Goal: Find specific page/section: Find specific page/section

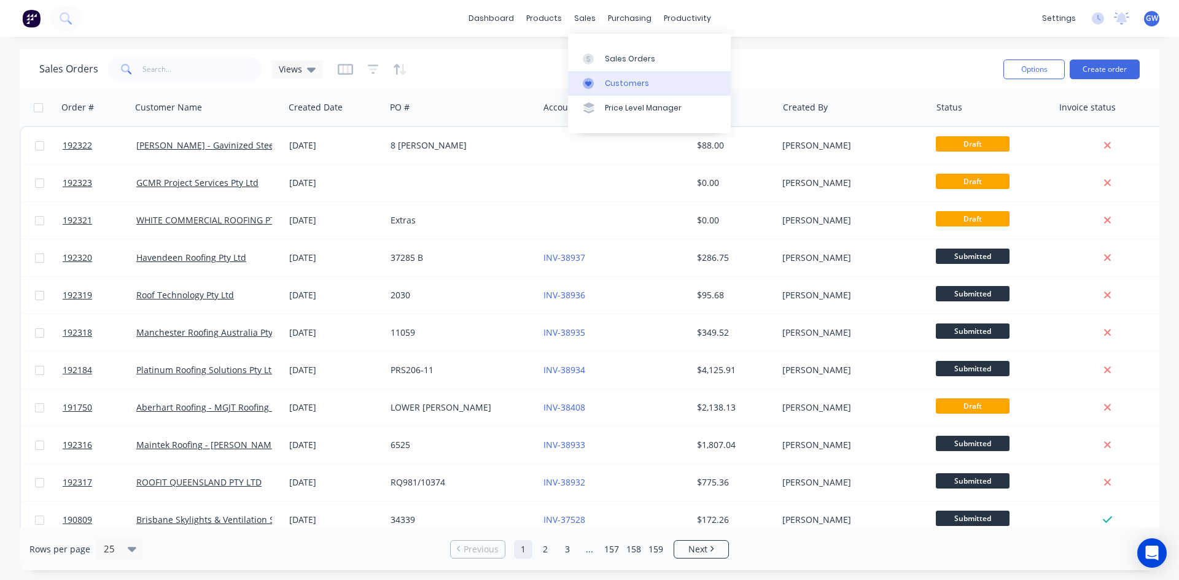
click at [624, 79] on div "Customers" at bounding box center [627, 83] width 44 height 11
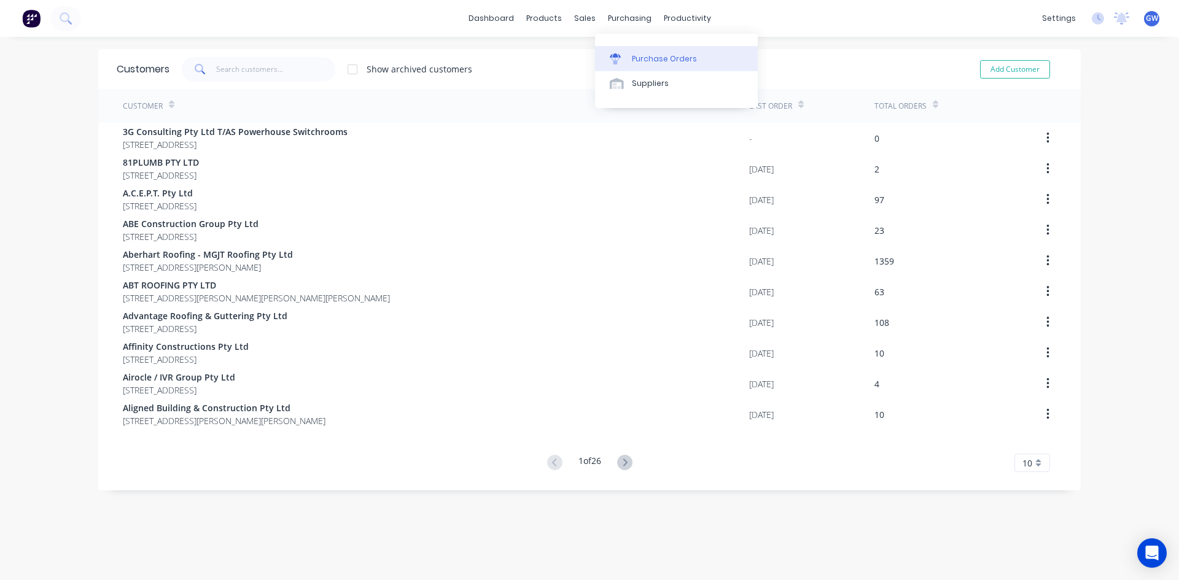
click at [639, 57] on div "Purchase Orders" at bounding box center [664, 58] width 65 height 11
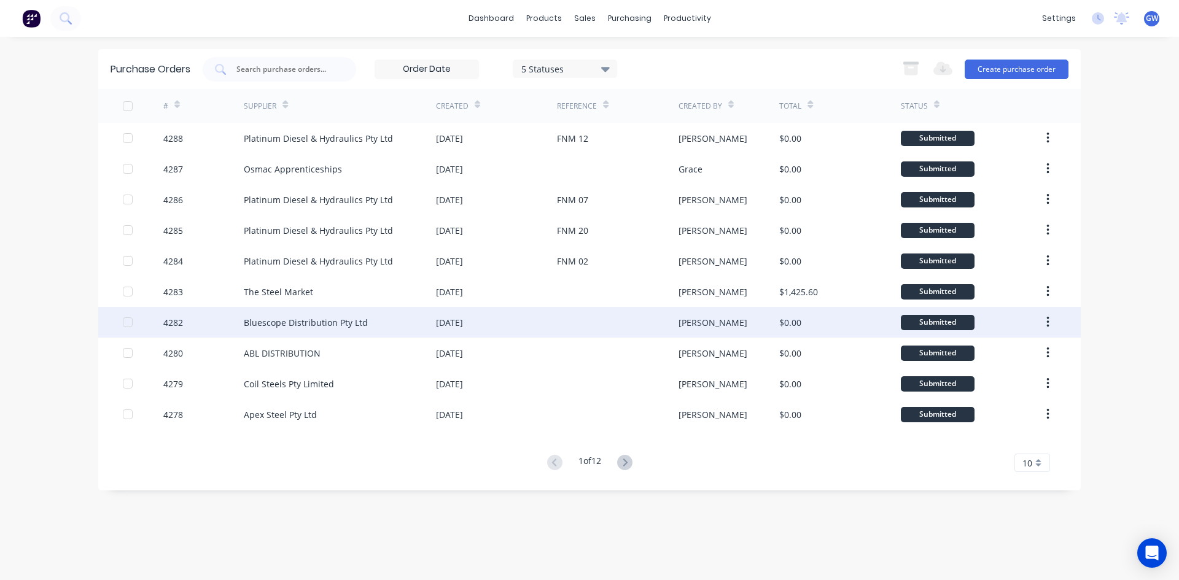
click at [325, 319] on div "Bluescope Distribution Pty Ltd" at bounding box center [306, 322] width 124 height 13
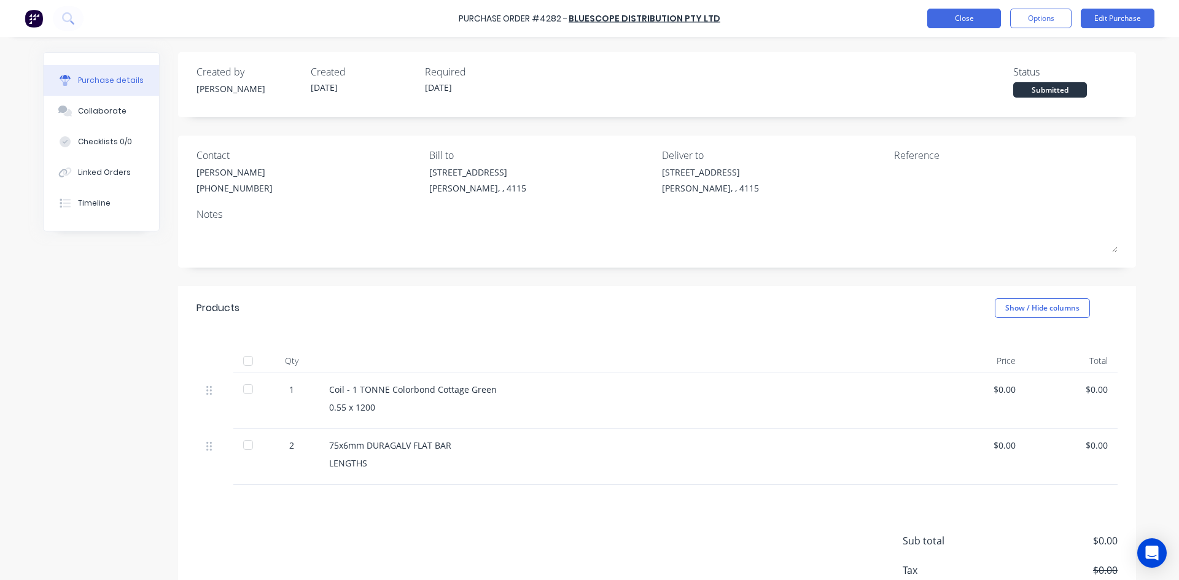
click at [969, 23] on button "Close" at bounding box center [964, 19] width 74 height 20
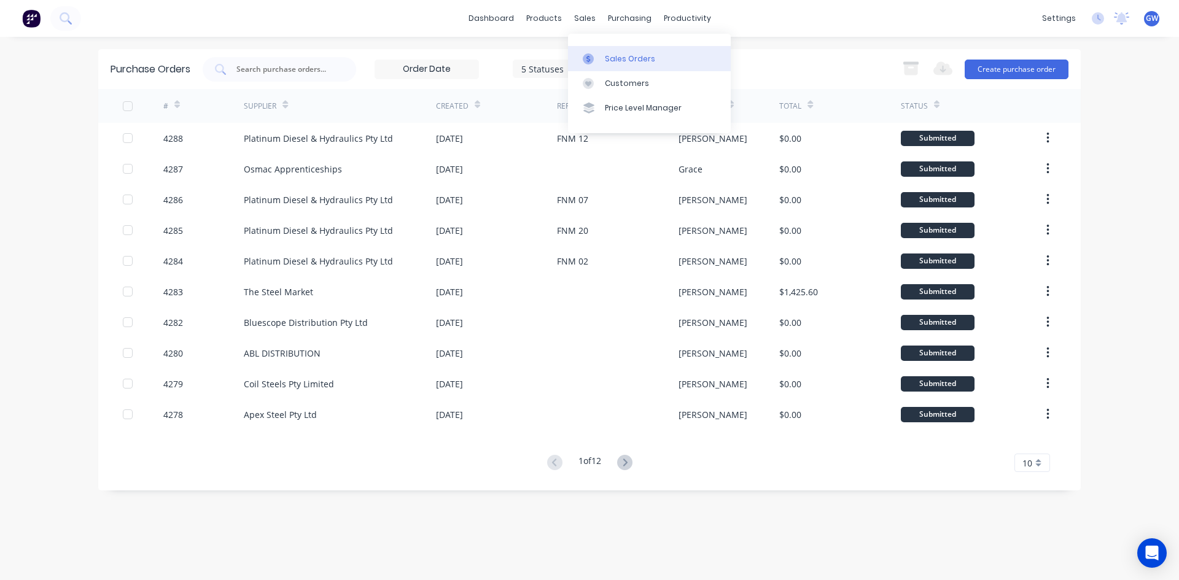
click at [624, 65] on link "Sales Orders" at bounding box center [649, 58] width 163 height 25
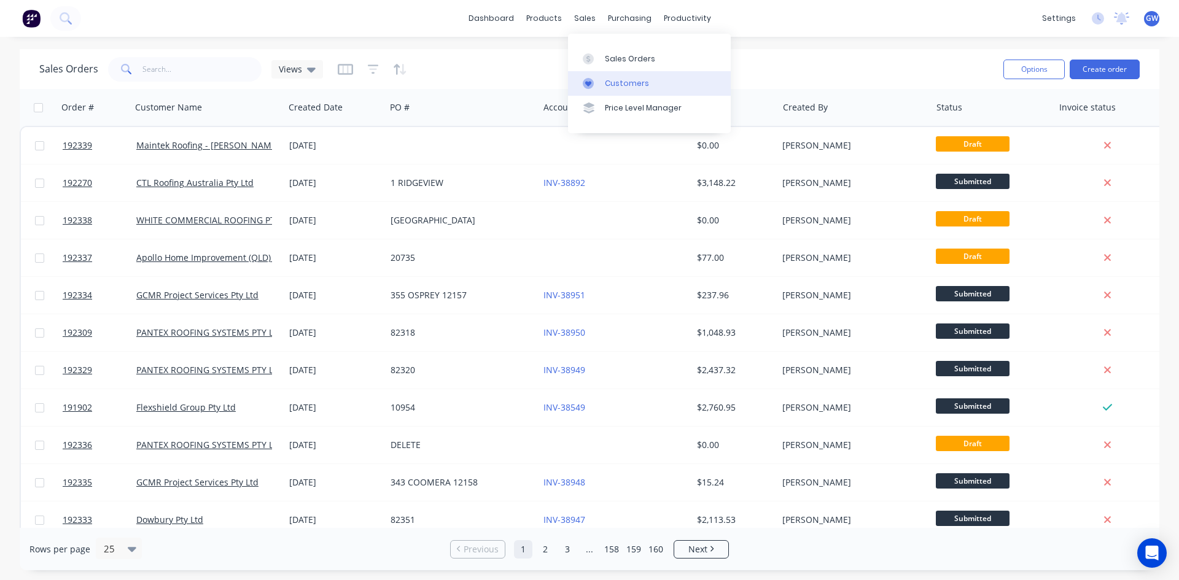
click at [625, 94] on link "Customers" at bounding box center [649, 83] width 163 height 25
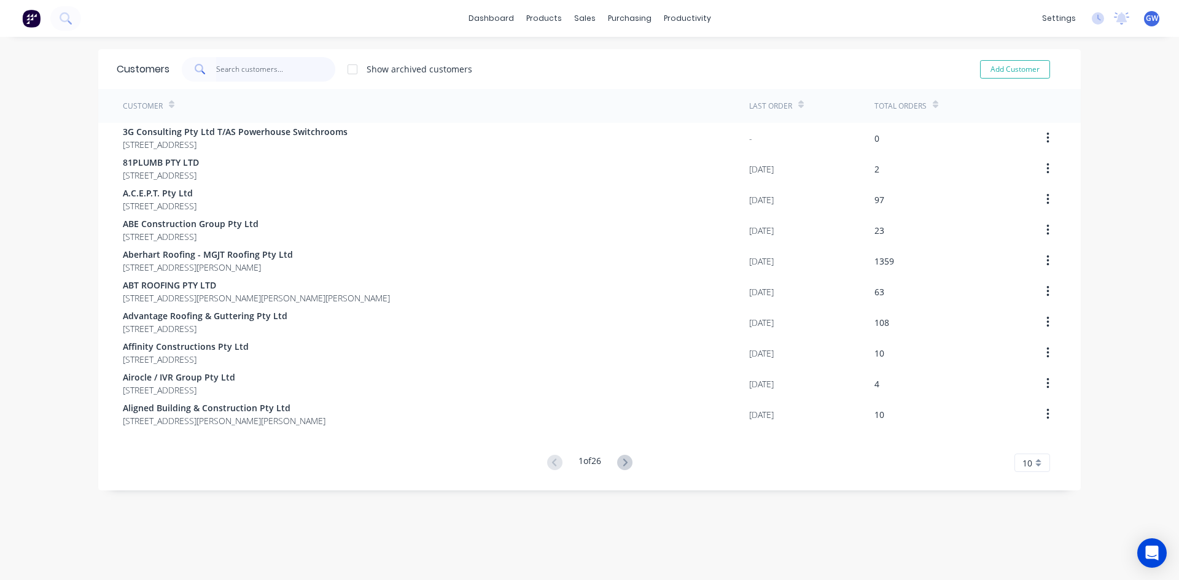
click at [248, 62] on input "text" at bounding box center [276, 69] width 120 height 25
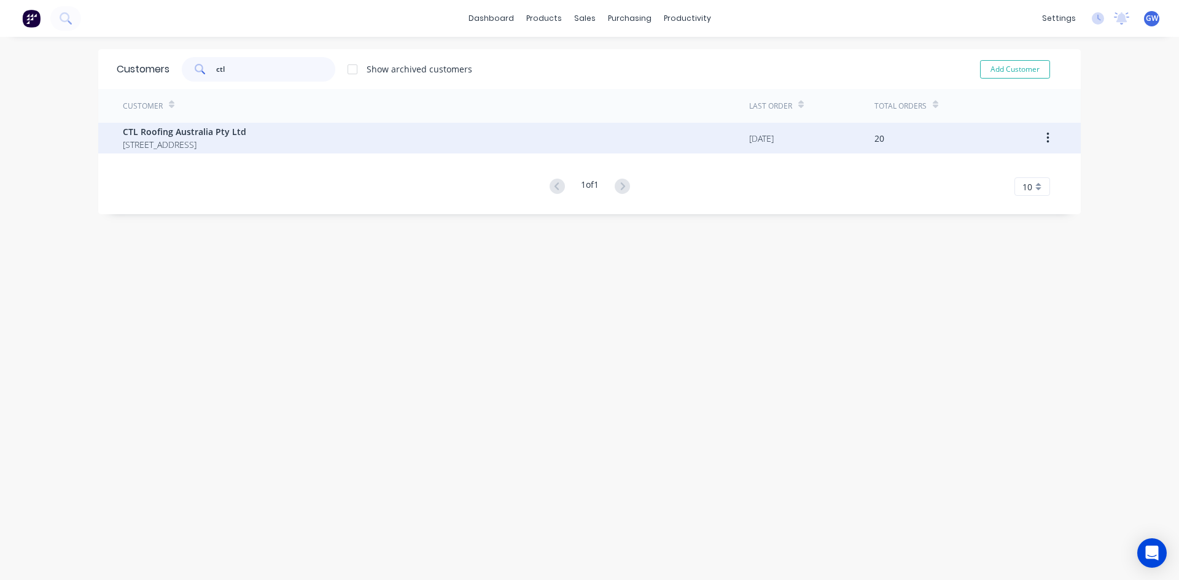
type input "ctl"
click at [246, 132] on span "CTL Roofing Australia Pty Ltd" at bounding box center [184, 131] width 123 height 13
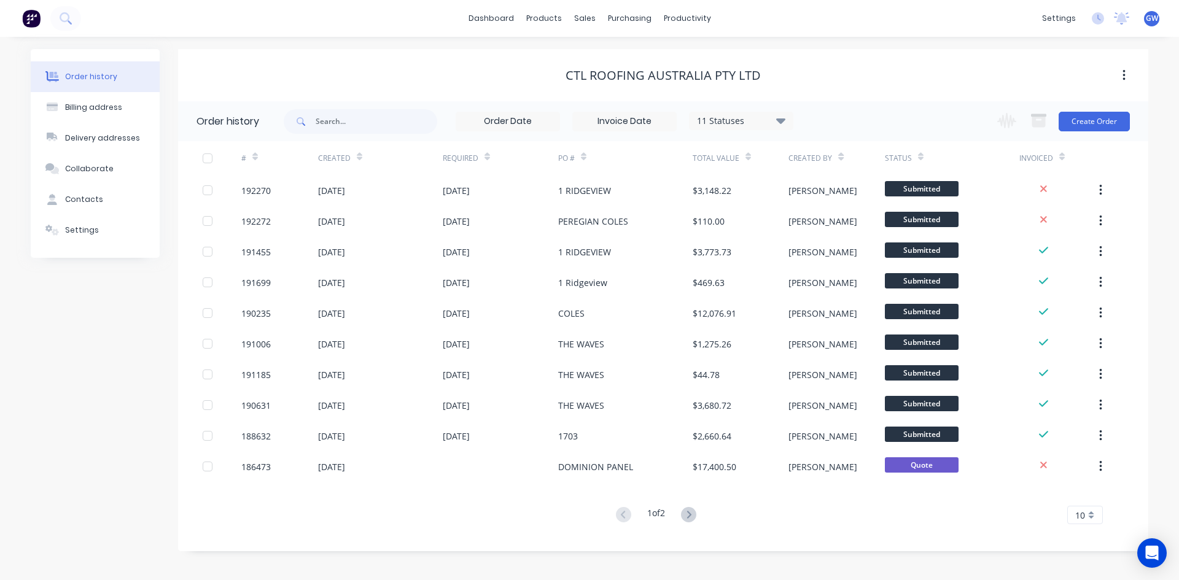
click at [1088, 519] on div "10" at bounding box center [1085, 515] width 36 height 18
click at [1092, 500] on div "35" at bounding box center [1085, 494] width 34 height 21
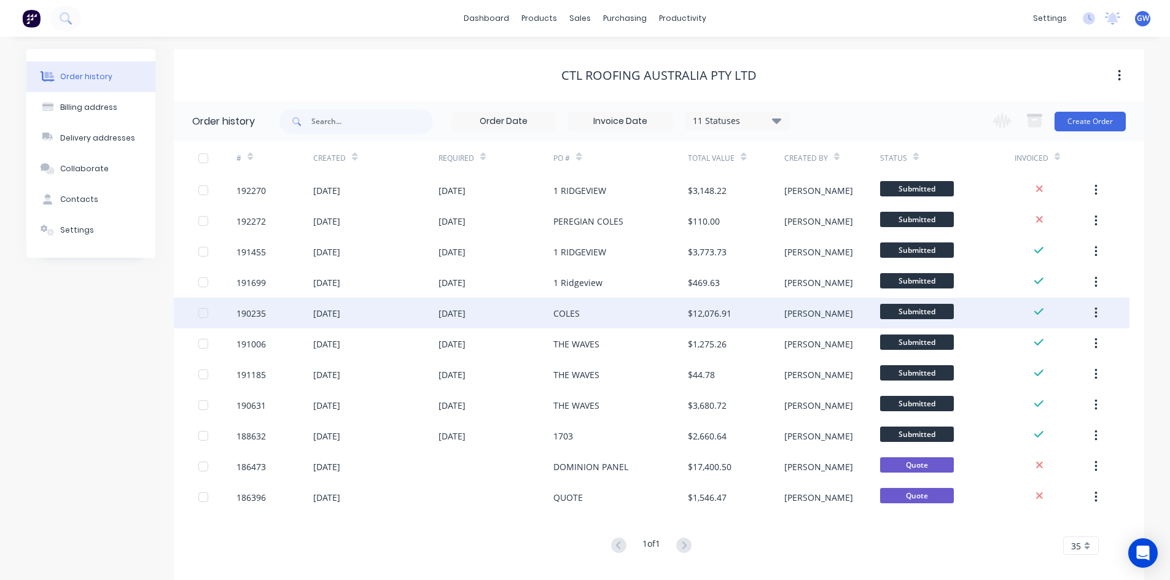
scroll to position [14, 0]
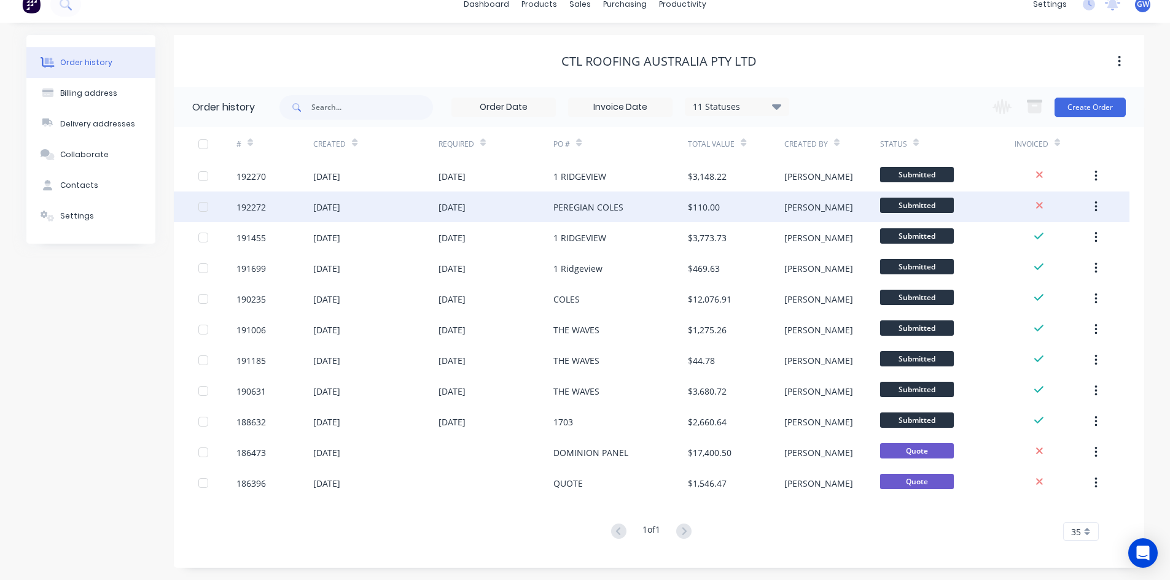
click at [659, 217] on div "PEREGIAN COLES" at bounding box center [620, 207] width 134 height 31
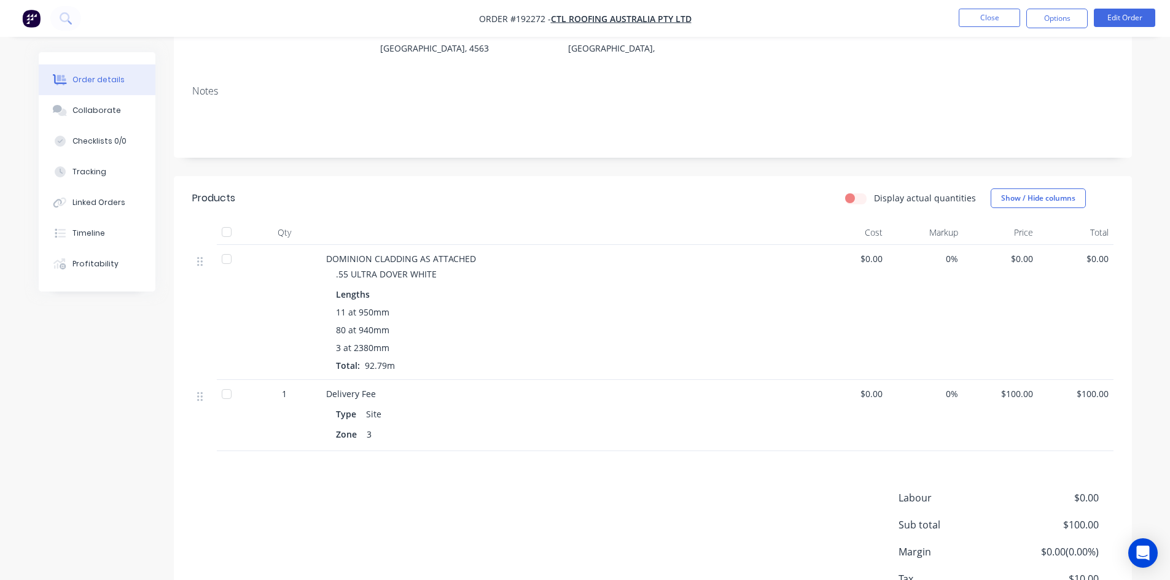
scroll to position [9, 0]
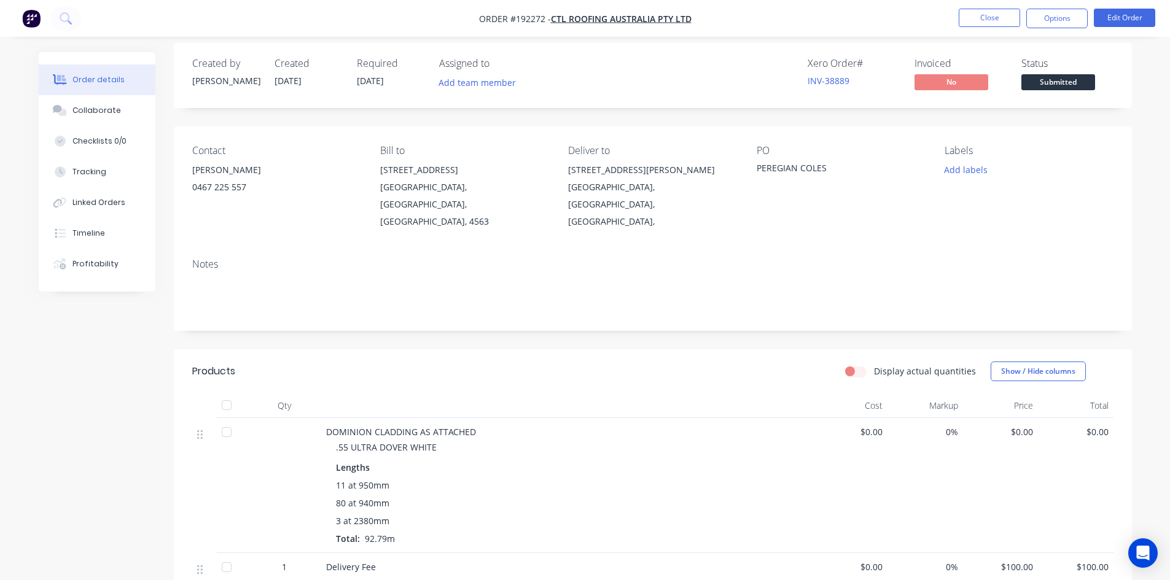
click at [957, 12] on ul "Close Options Edit Order" at bounding box center [1057, 19] width 226 height 20
click at [1004, 15] on button "Close" at bounding box center [988, 18] width 61 height 18
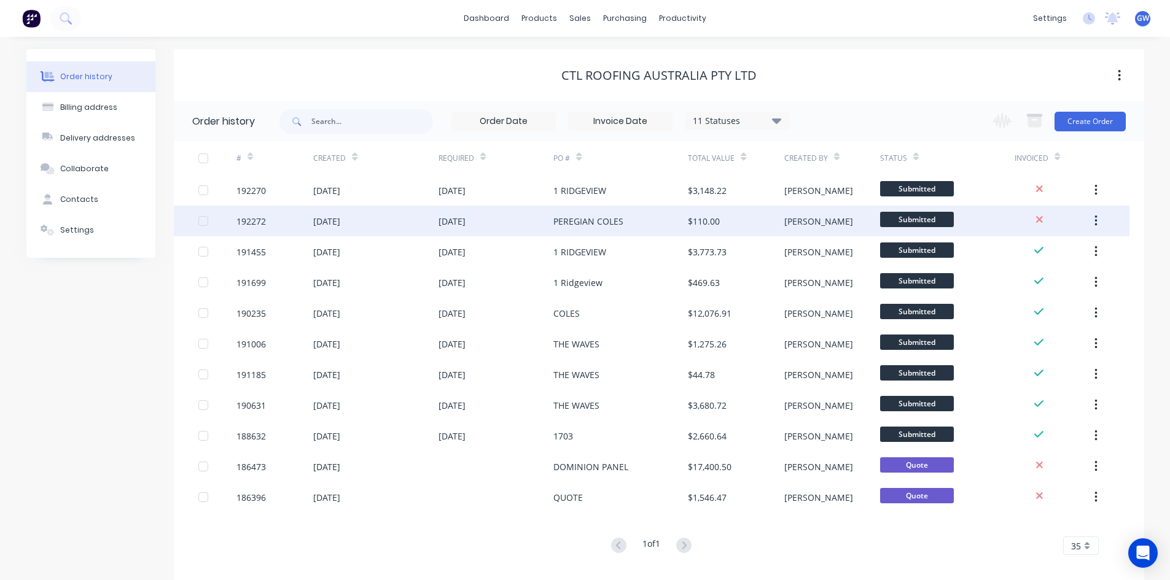
drag, startPoint x: 585, startPoint y: 227, endPoint x: 583, endPoint y: 220, distance: 7.2
click at [583, 220] on div "PEREGIAN COLES" at bounding box center [588, 221] width 70 height 13
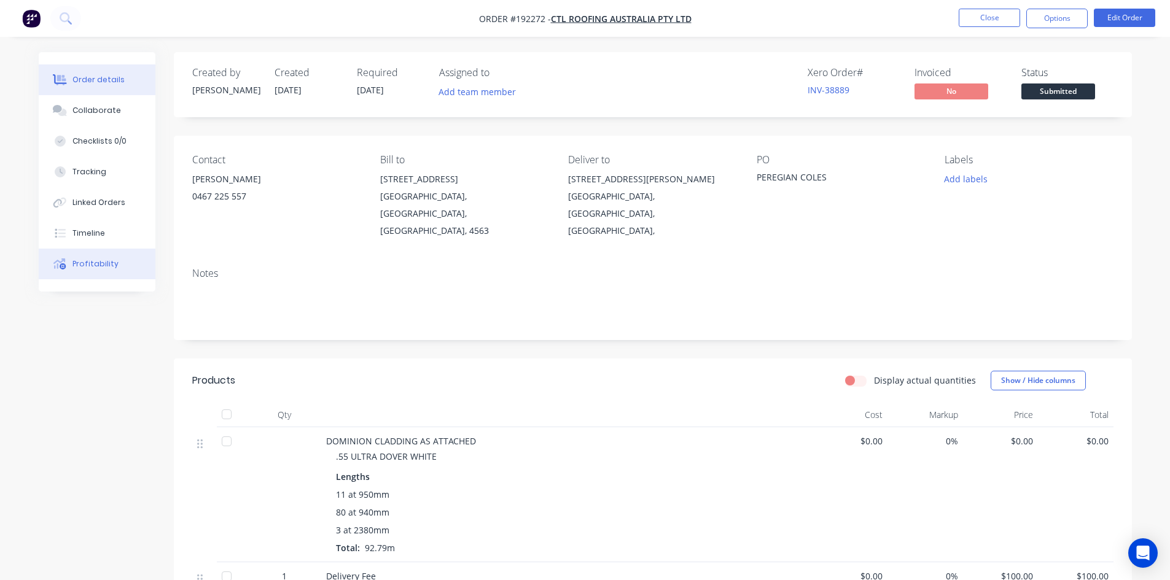
click at [87, 258] on div "Profitability" at bounding box center [95, 263] width 46 height 11
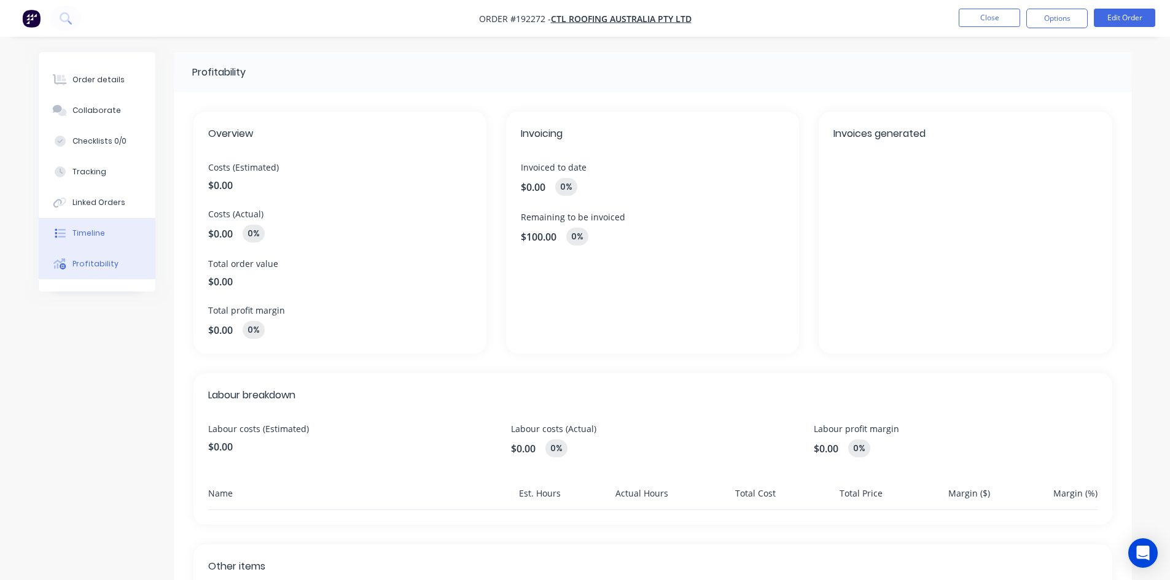
click at [90, 241] on button "Timeline" at bounding box center [97, 233] width 117 height 31
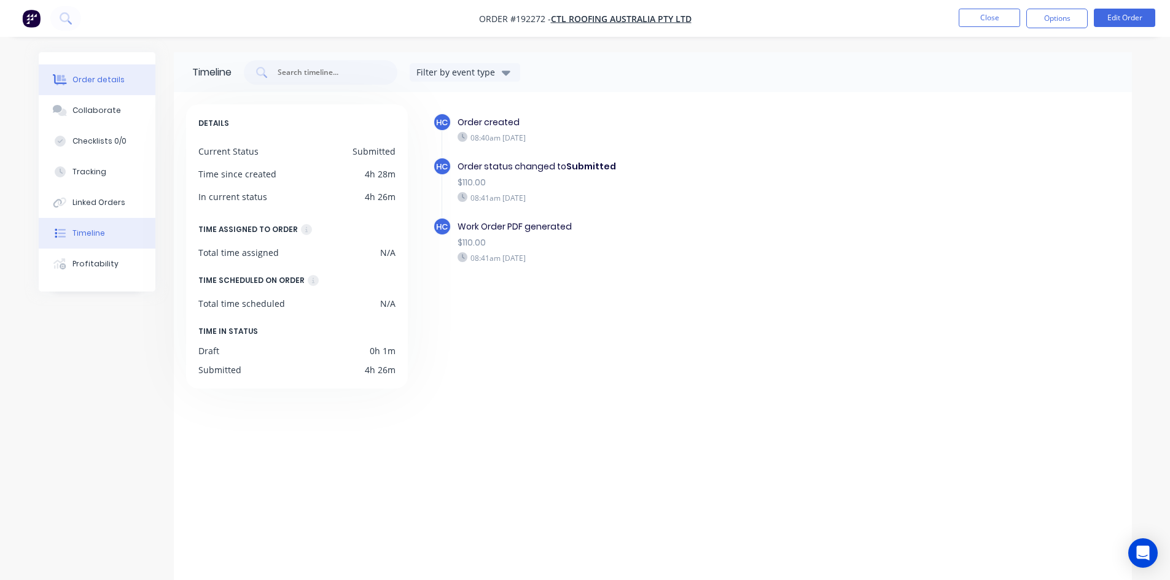
click at [103, 88] on button "Order details" at bounding box center [97, 79] width 117 height 31
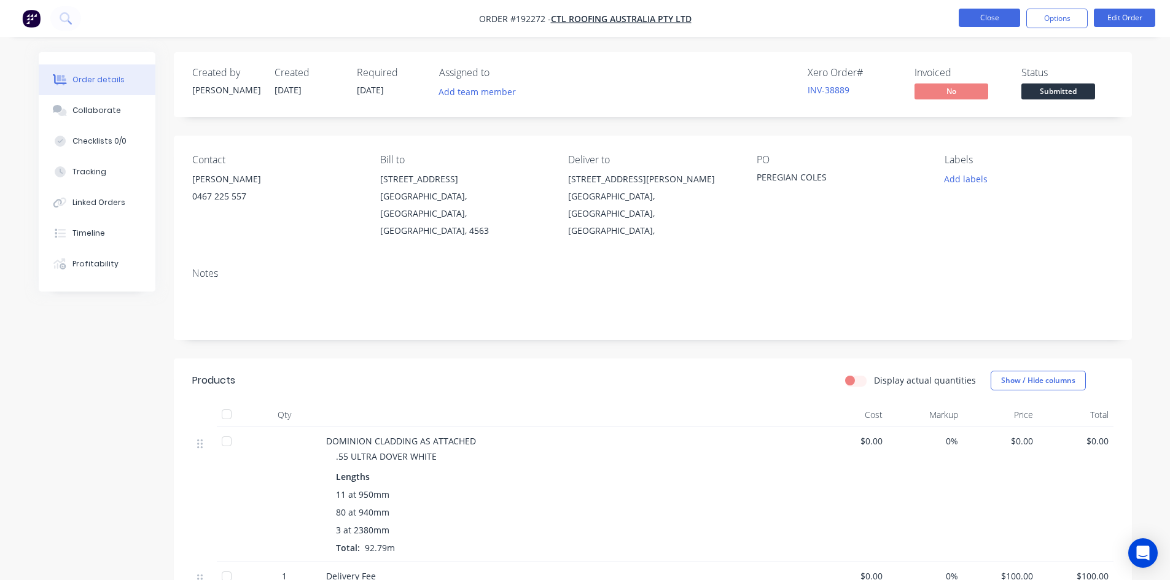
click at [982, 23] on button "Close" at bounding box center [988, 18] width 61 height 18
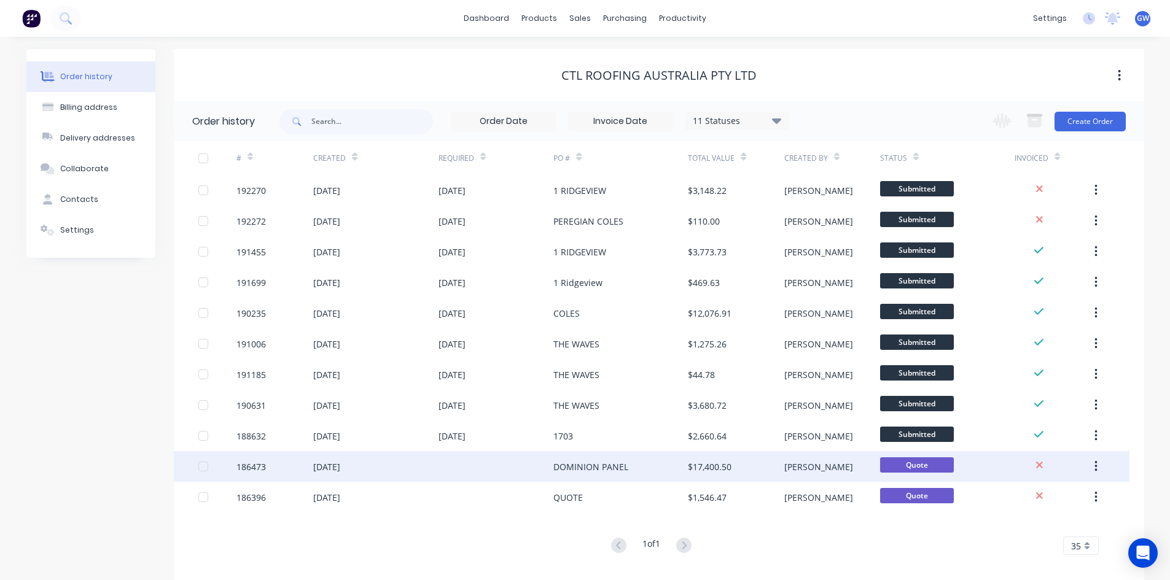
click at [571, 473] on div "DOMINION PANEL" at bounding box center [590, 466] width 75 height 13
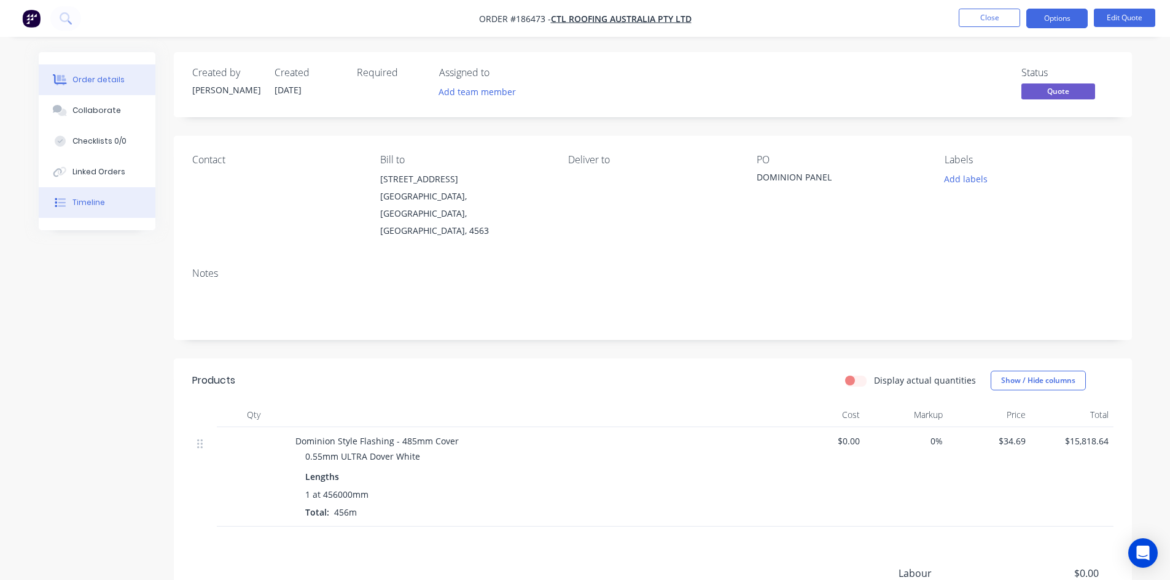
click at [98, 204] on div "Timeline" at bounding box center [88, 202] width 33 height 11
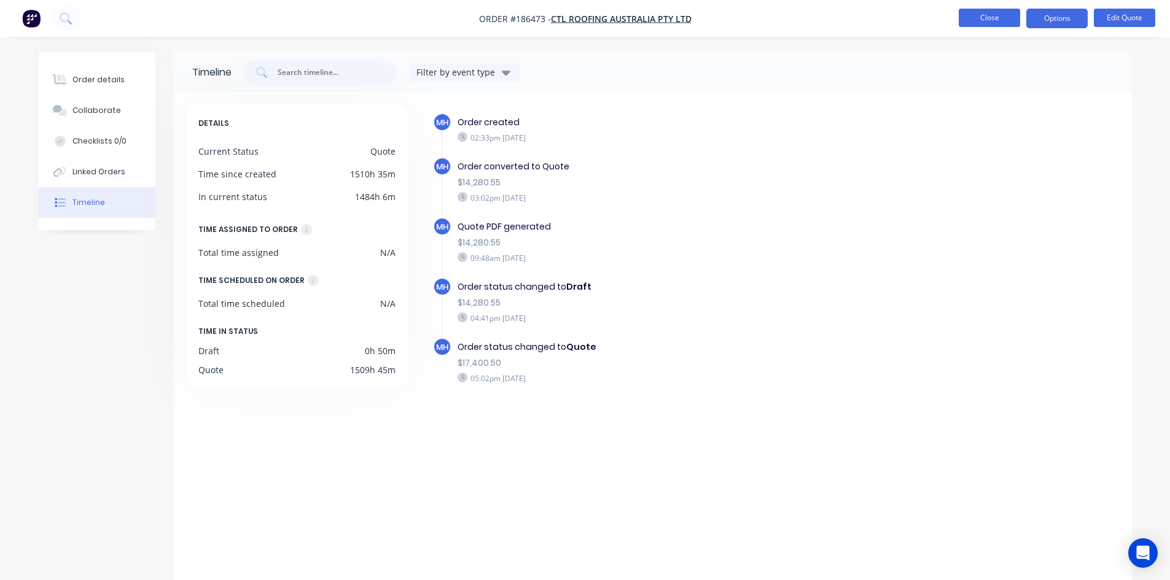
click at [1001, 18] on button "Close" at bounding box center [988, 18] width 61 height 18
